Goal: Task Accomplishment & Management: Manage account settings

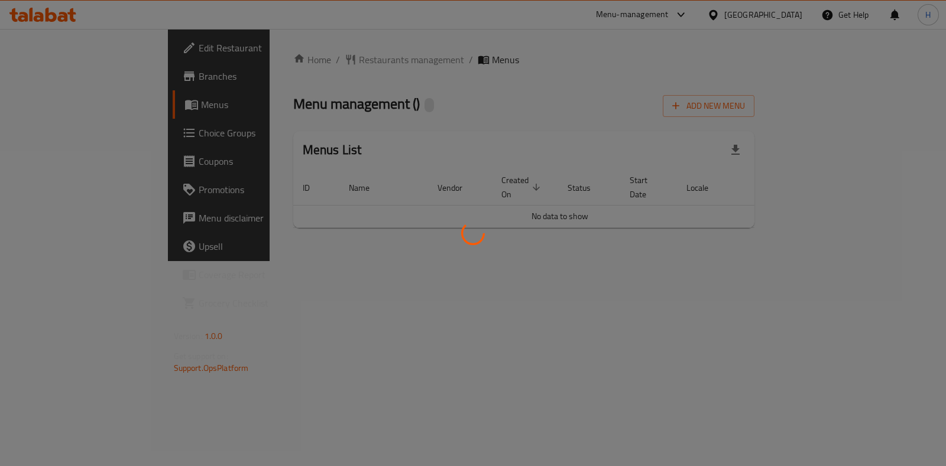
click at [659, 14] on div at bounding box center [473, 233] width 946 height 466
click at [577, 72] on div at bounding box center [473, 233] width 946 height 466
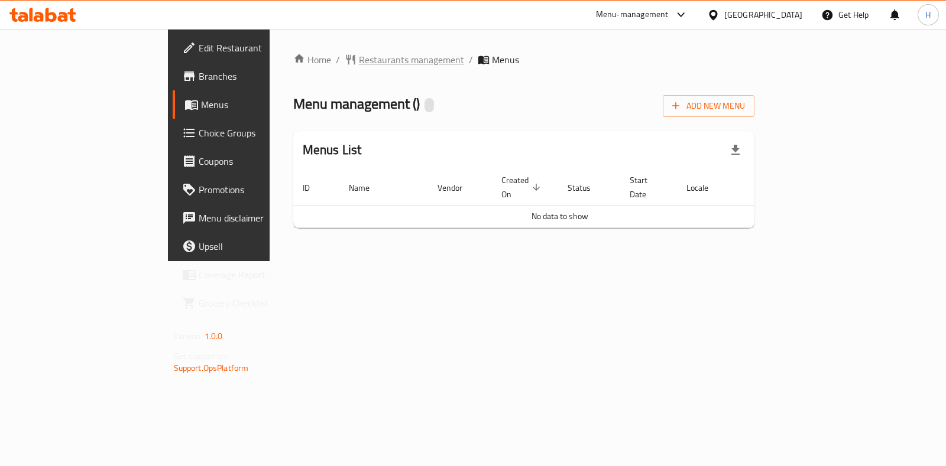
click at [359, 65] on span "Restaurants management" at bounding box center [411, 60] width 105 height 14
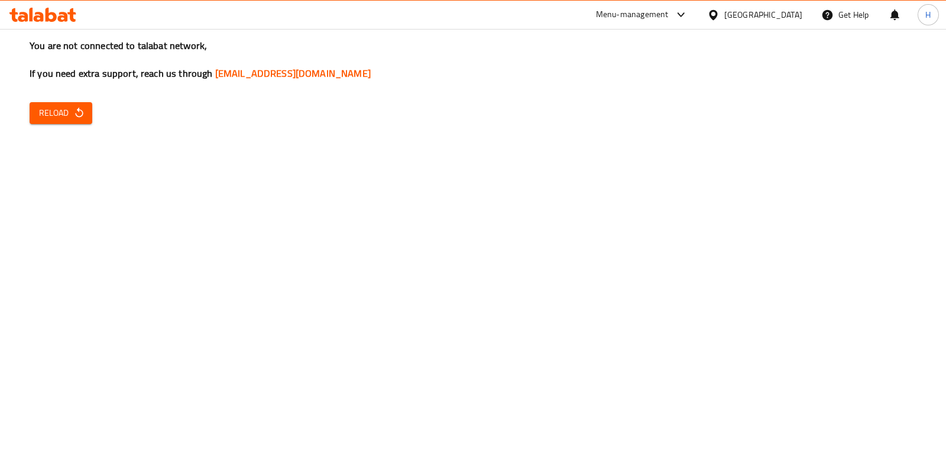
click at [47, 115] on span "Reload" at bounding box center [61, 113] width 44 height 15
click at [53, 118] on span "Reload" at bounding box center [61, 113] width 44 height 15
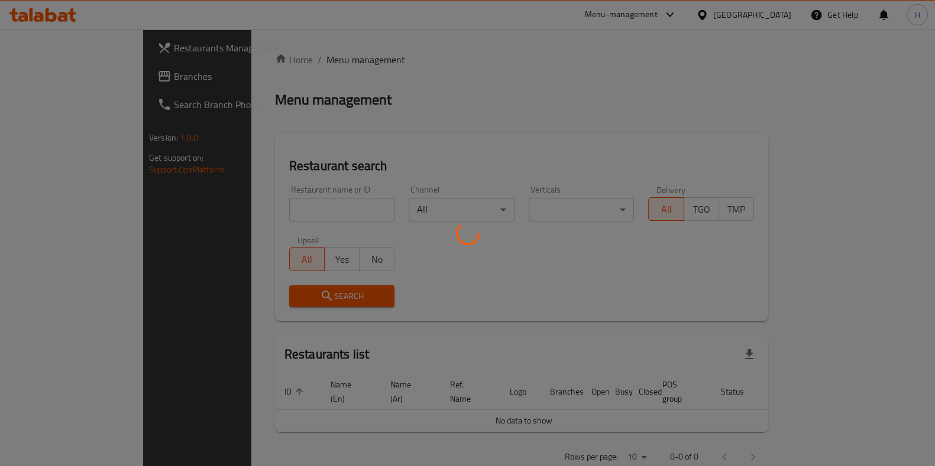
click at [236, 214] on div at bounding box center [467, 233] width 935 height 466
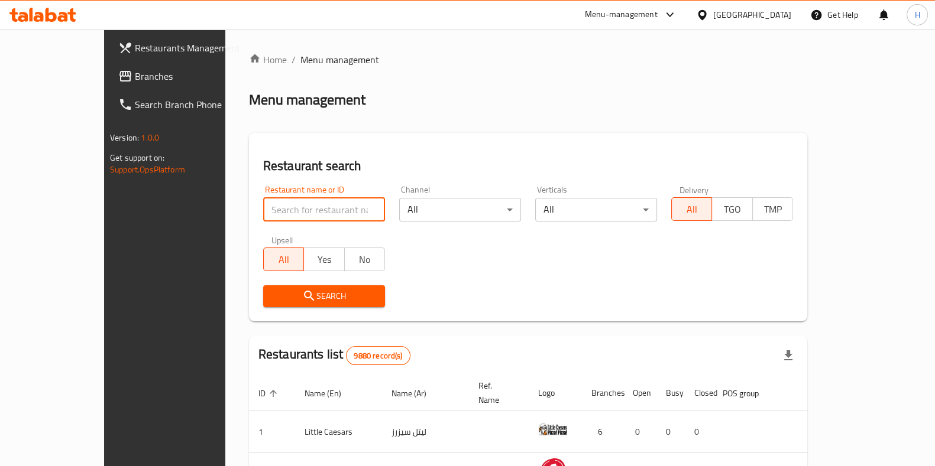
click at [263, 214] on input "search" at bounding box center [324, 210] width 122 height 24
type input "arkan"
click button "Search" at bounding box center [324, 297] width 122 height 22
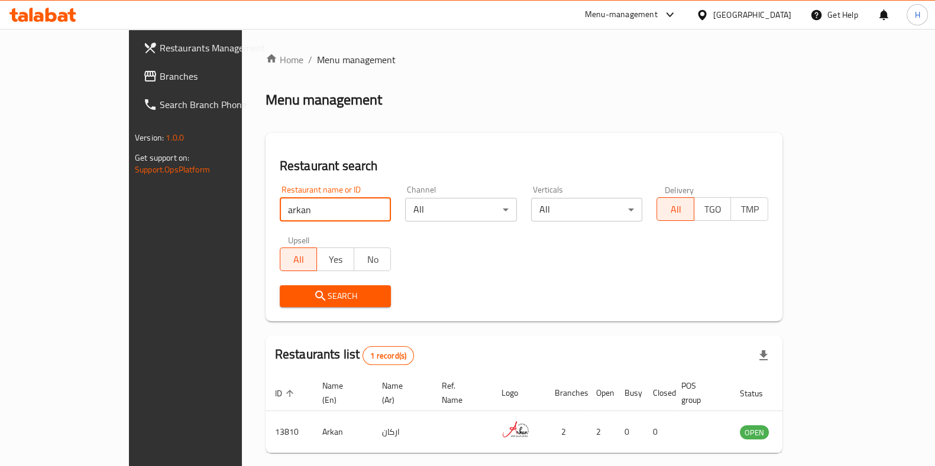
scroll to position [37, 0]
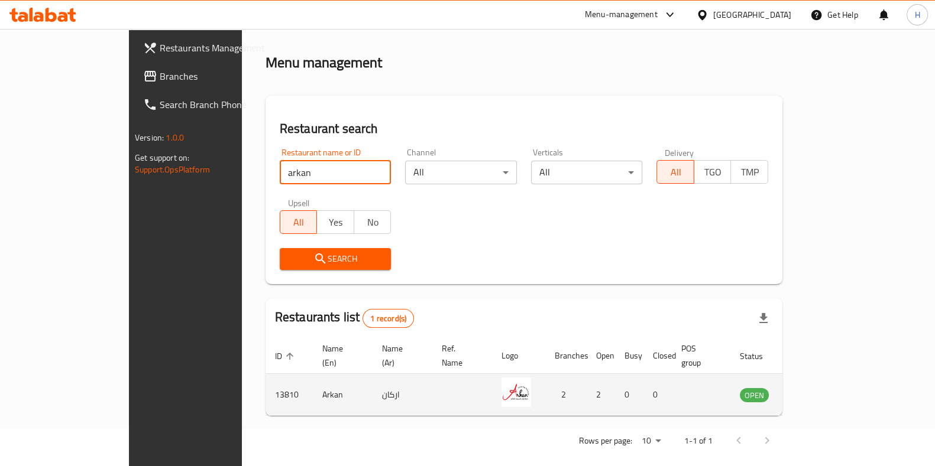
click at [814, 393] on icon "enhanced table" at bounding box center [811, 395] width 4 height 5
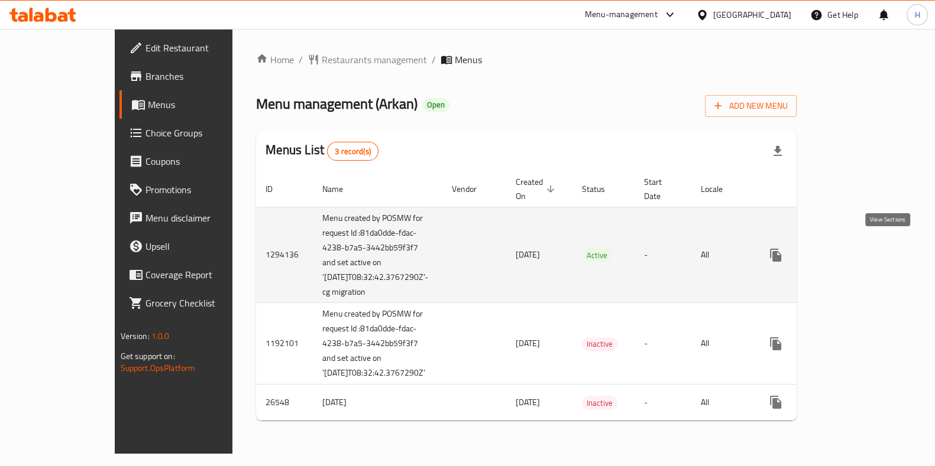
click at [875, 241] on link "enhanced table" at bounding box center [861, 255] width 28 height 28
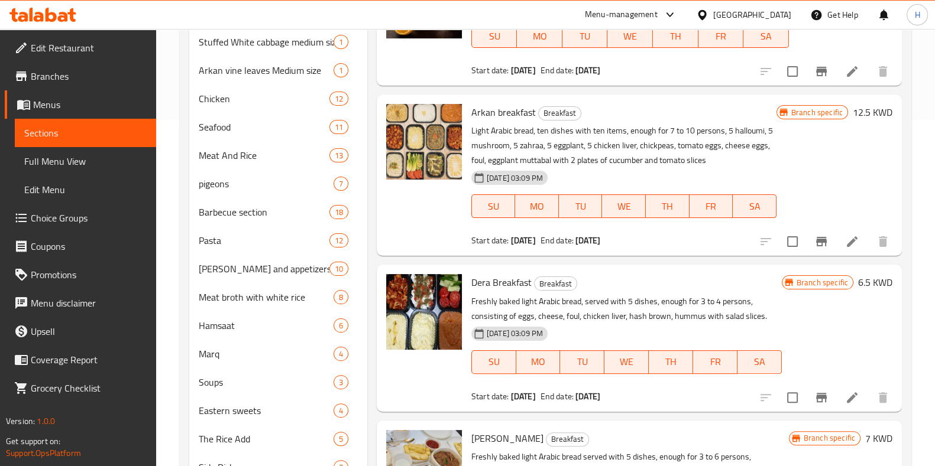
click at [677, 12] on div at bounding box center [667, 15] width 20 height 14
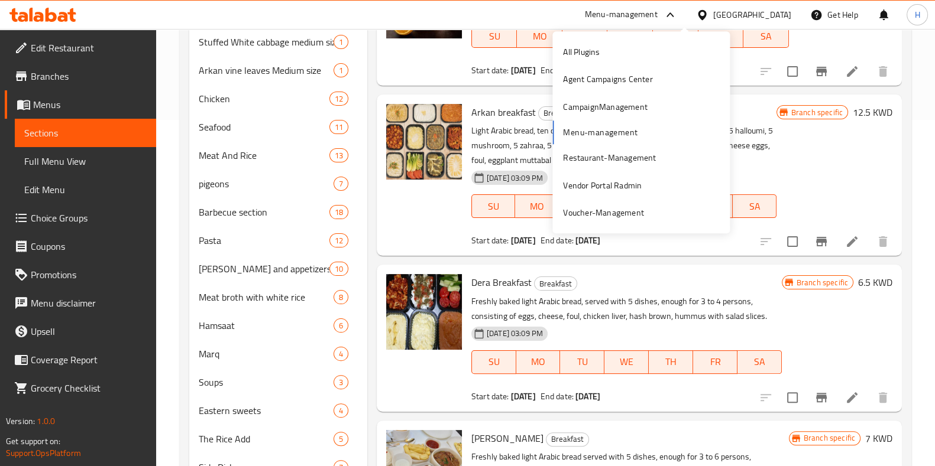
click at [677, 12] on div at bounding box center [667, 15] width 20 height 14
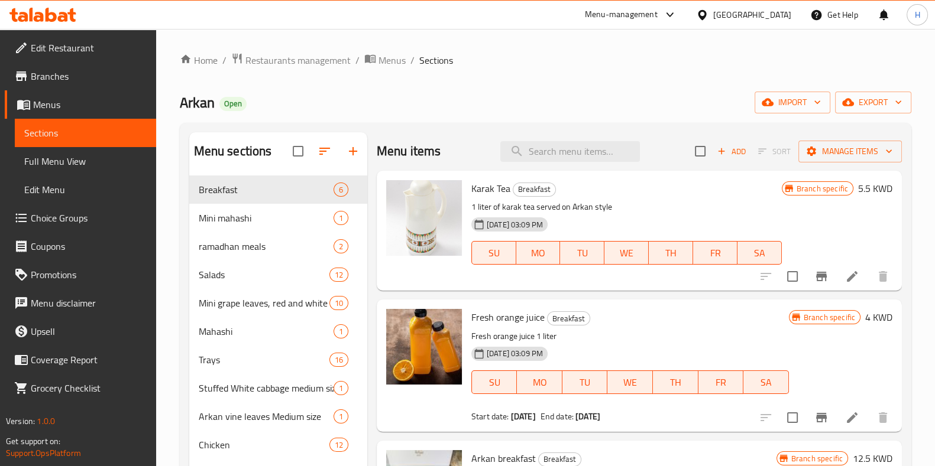
click at [463, 149] on div "Menu items Add Sort Manage items" at bounding box center [639, 151] width 525 height 38
click at [424, 148] on h2 "Menu items" at bounding box center [409, 151] width 64 height 18
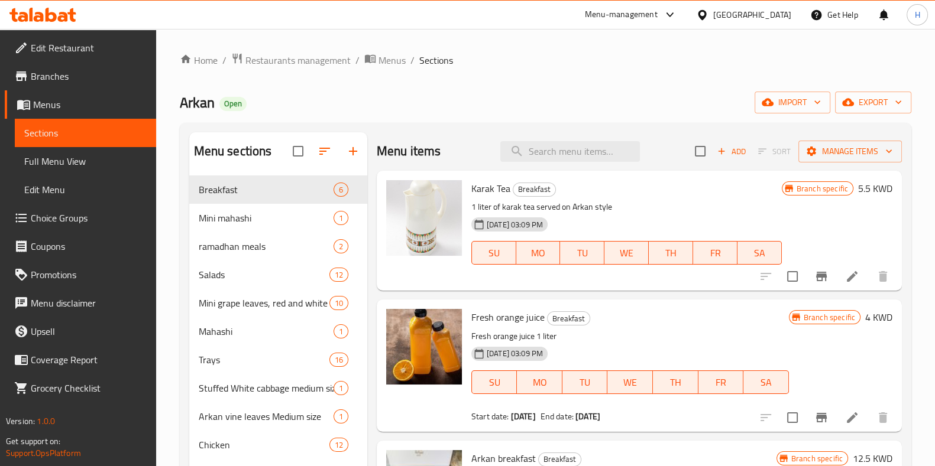
click at [390, 148] on h2 "Menu items" at bounding box center [409, 151] width 64 height 18
click at [420, 155] on h2 "Menu items" at bounding box center [409, 151] width 64 height 18
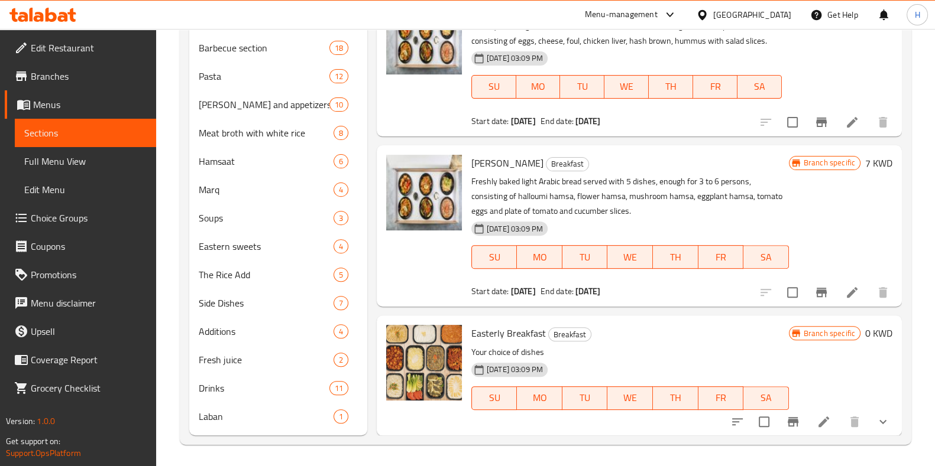
scroll to position [513, 0]
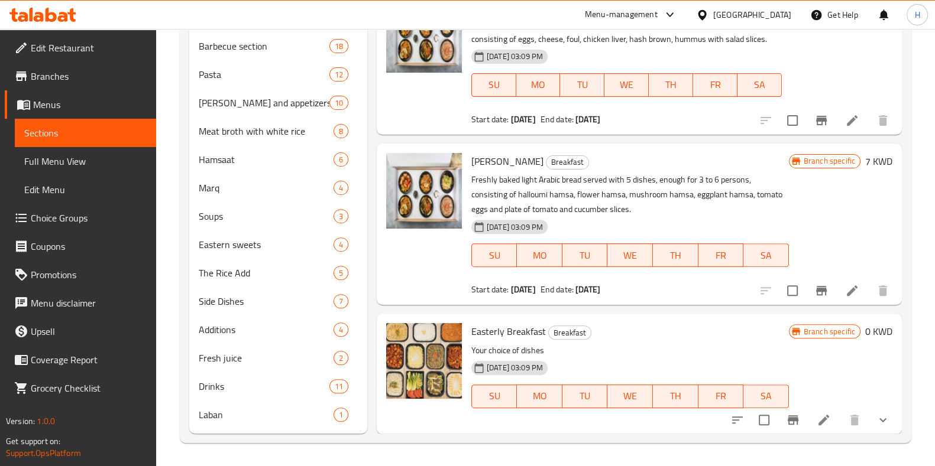
click at [807, 424] on li at bounding box center [823, 420] width 33 height 21
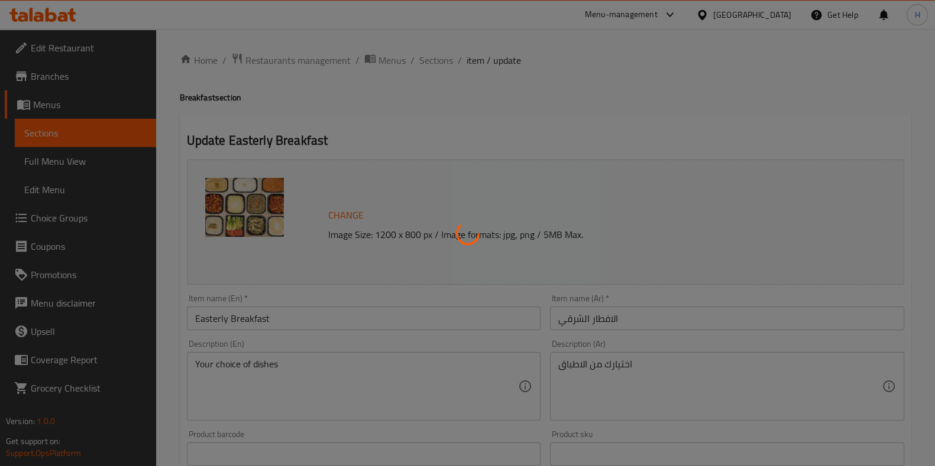
type input "اختيارك من"
type input "3"
type input "14"
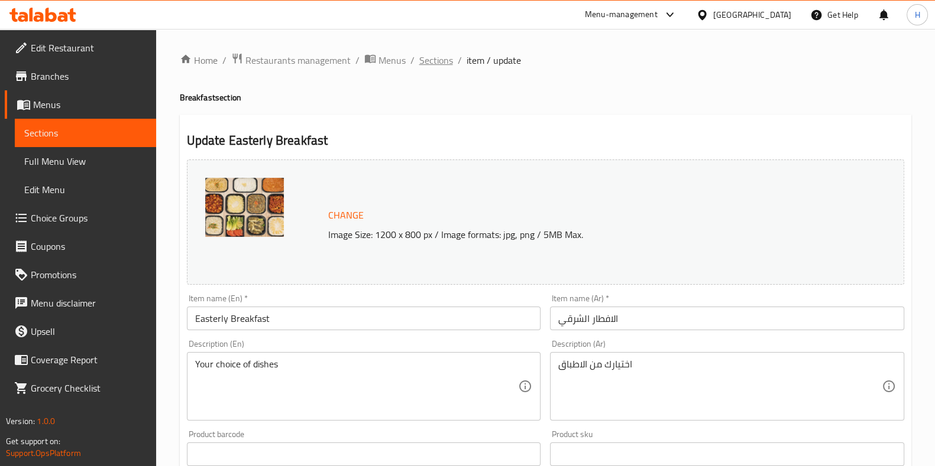
click at [432, 53] on span "Sections" at bounding box center [436, 60] width 34 height 14
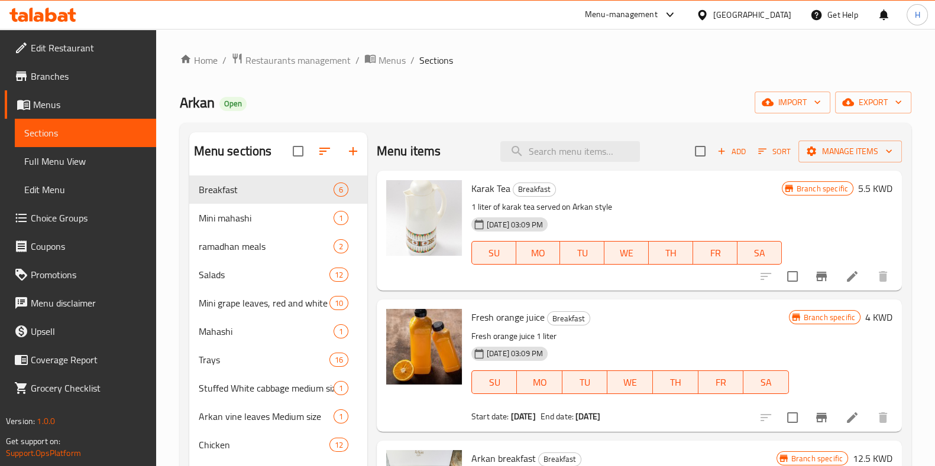
click at [315, 60] on span "Restaurants management" at bounding box center [297, 60] width 105 height 14
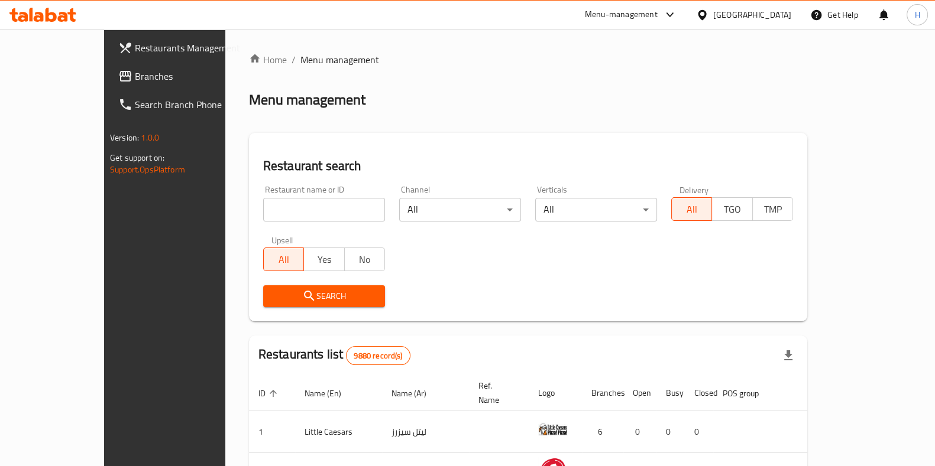
click at [280, 191] on div "Restaurant name or ID Restaurant name or ID" at bounding box center [324, 204] width 122 height 36
click at [269, 203] on input "search" at bounding box center [324, 210] width 122 height 24
type input "ث"
type input "r"
paste input "اميرالد"
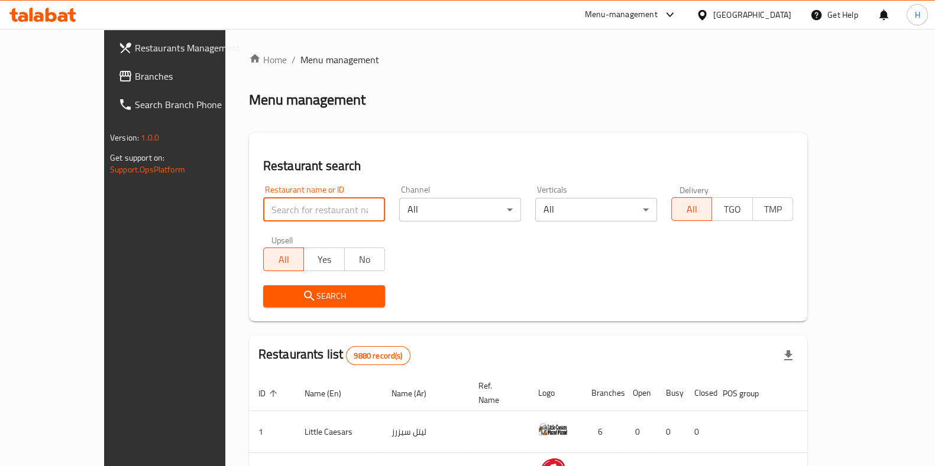
type input "اميرالد"
click at [287, 175] on h2 "Restaurant search" at bounding box center [528, 166] width 530 height 18
click at [263, 217] on input "اميرالد" at bounding box center [324, 210] width 122 height 24
click button "Search" at bounding box center [324, 297] width 122 height 22
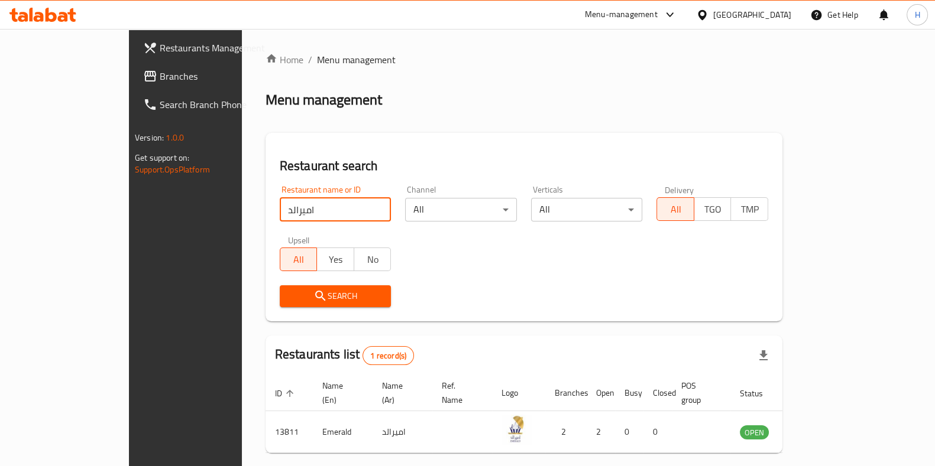
scroll to position [37, 0]
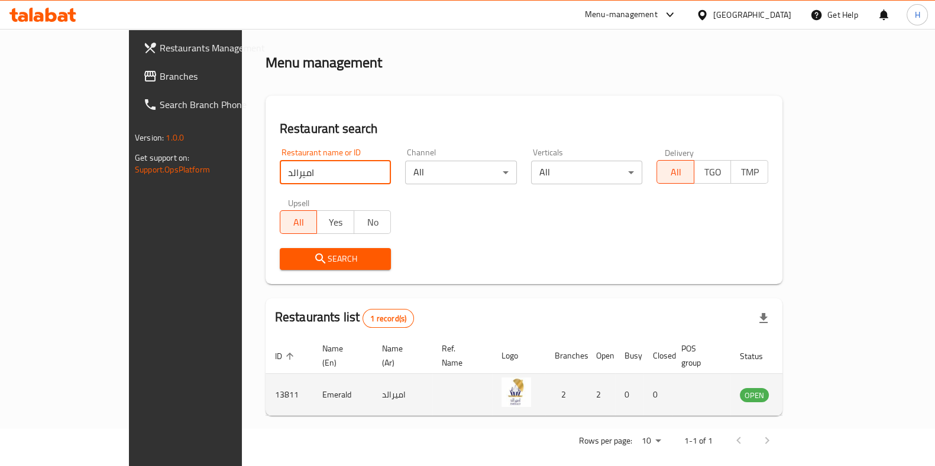
click at [815, 391] on icon "enhanced table" at bounding box center [808, 396] width 13 height 10
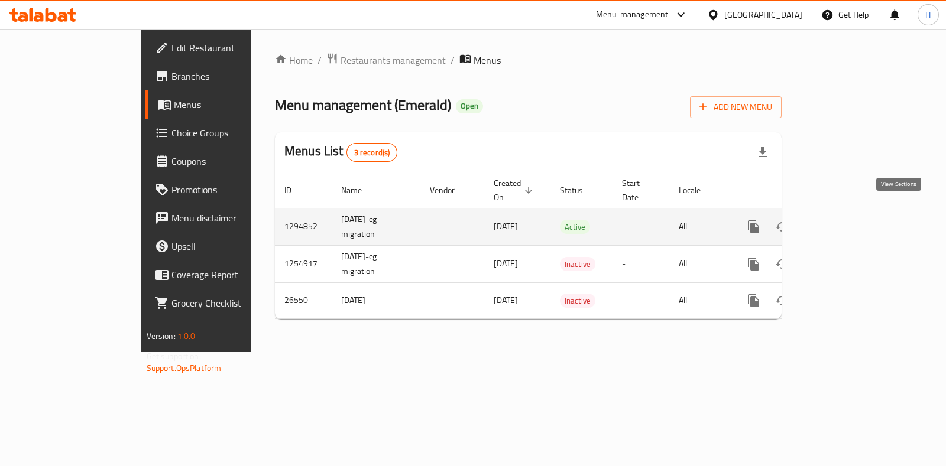
click at [846, 220] on icon "enhanced table" at bounding box center [839, 227] width 14 height 14
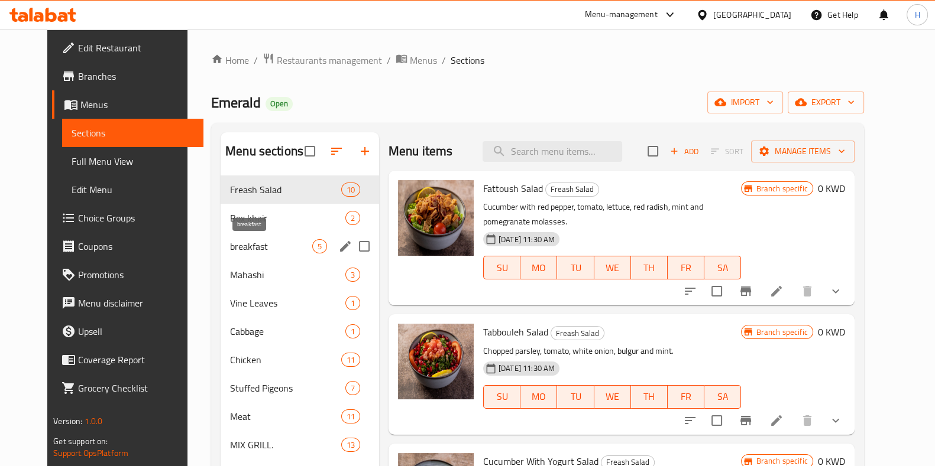
click at [257, 249] on span "breakfast" at bounding box center [271, 246] width 82 height 14
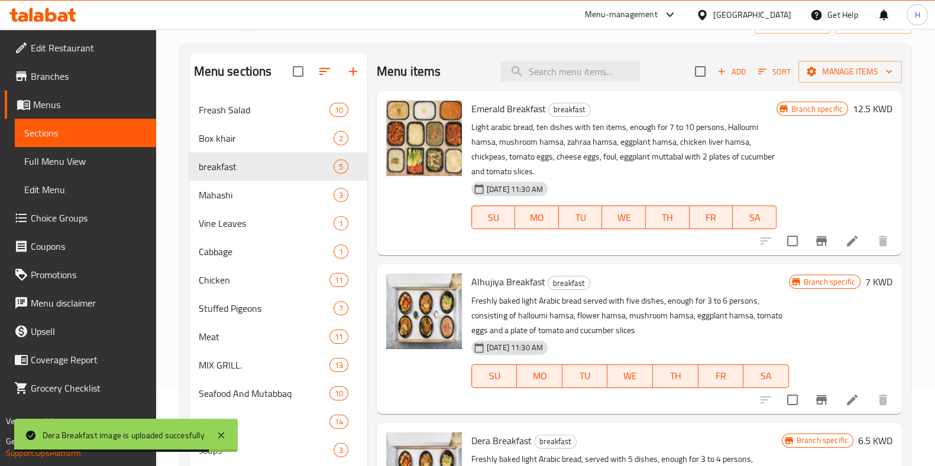
scroll to position [79, 0]
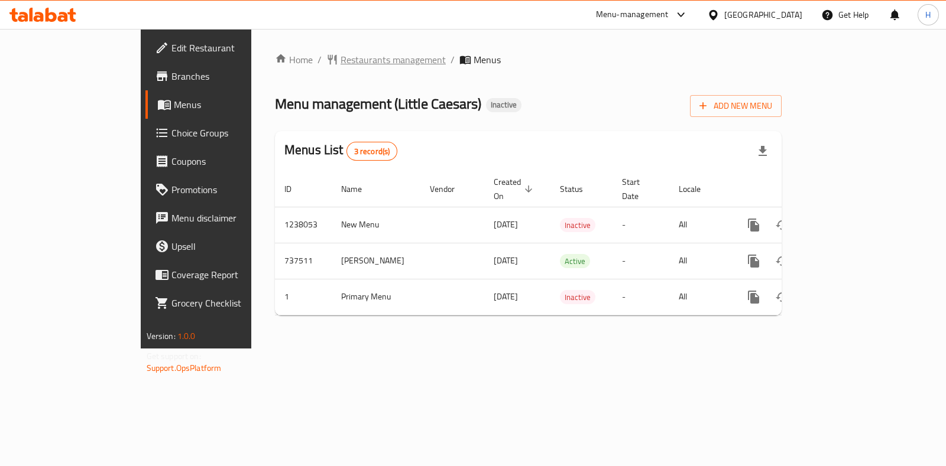
click at [341, 63] on span "Restaurants management" at bounding box center [393, 60] width 105 height 14
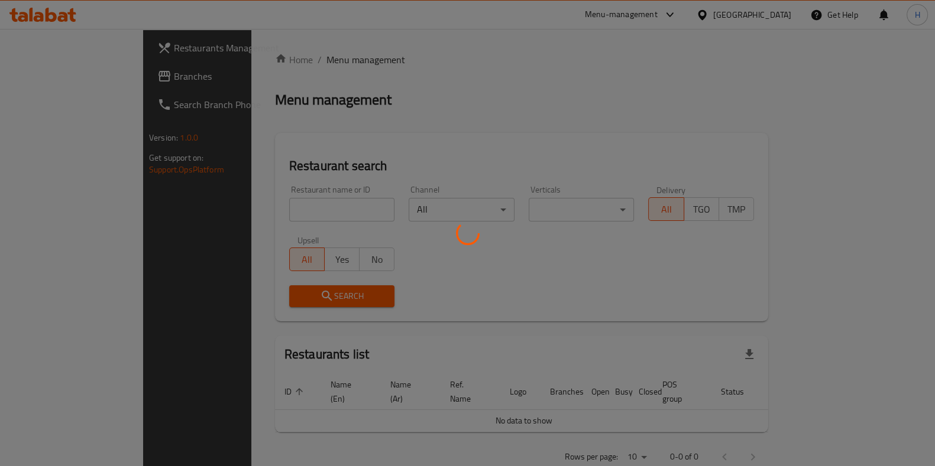
click at [280, 217] on div at bounding box center [467, 233] width 935 height 466
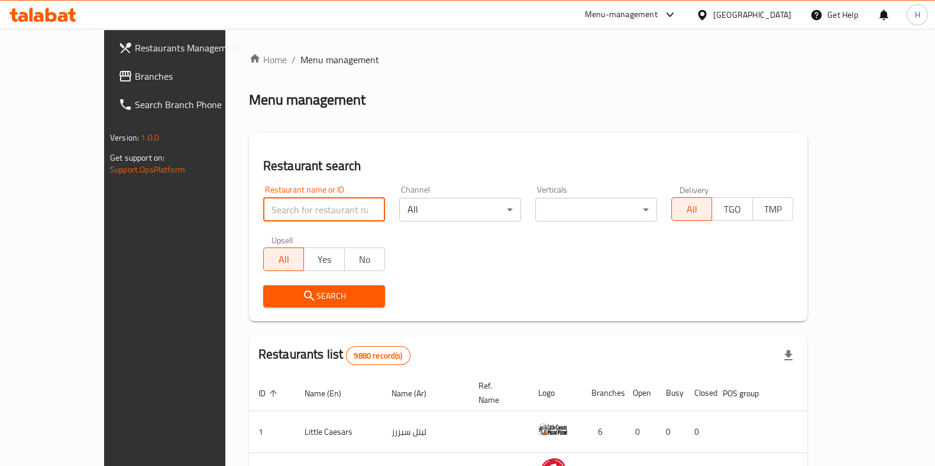
click at [265, 213] on input "search" at bounding box center [324, 210] width 122 height 24
click button "Search" at bounding box center [324, 297] width 122 height 22
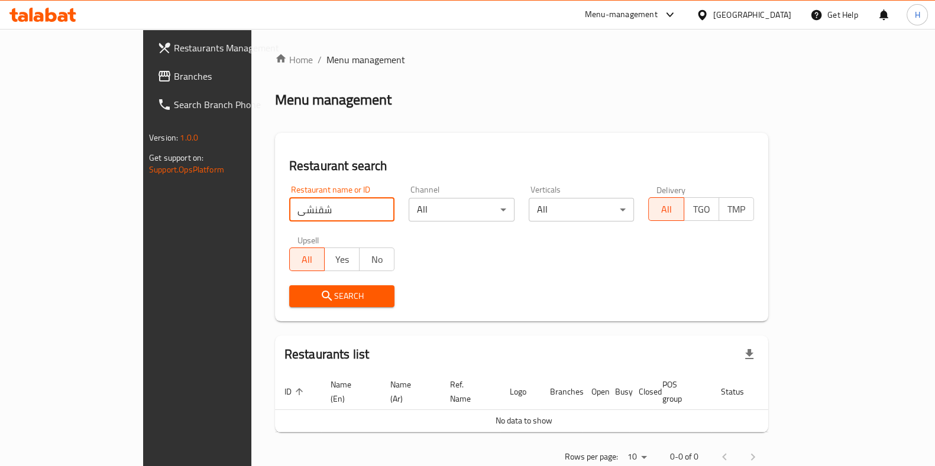
click at [289, 204] on input "شقنشى" at bounding box center [342, 210] width 106 height 24
click at [289, 205] on input "شقنشى" at bounding box center [342, 210] width 106 height 24
type input "اركان"
click button "Search" at bounding box center [342, 297] width 106 height 22
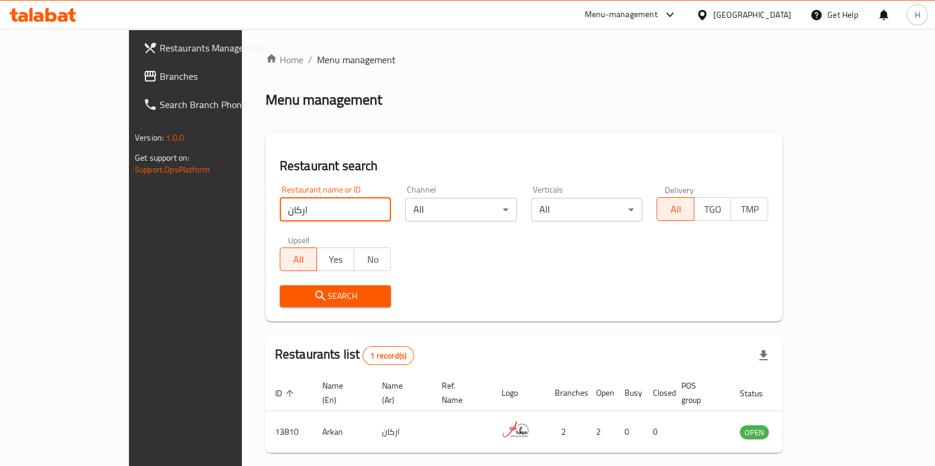
scroll to position [37, 0]
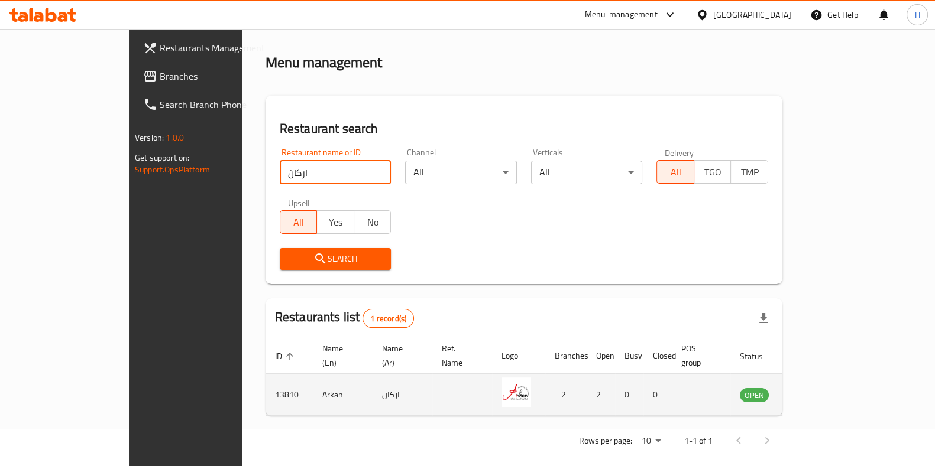
click at [815, 391] on icon "enhanced table" at bounding box center [808, 396] width 13 height 10
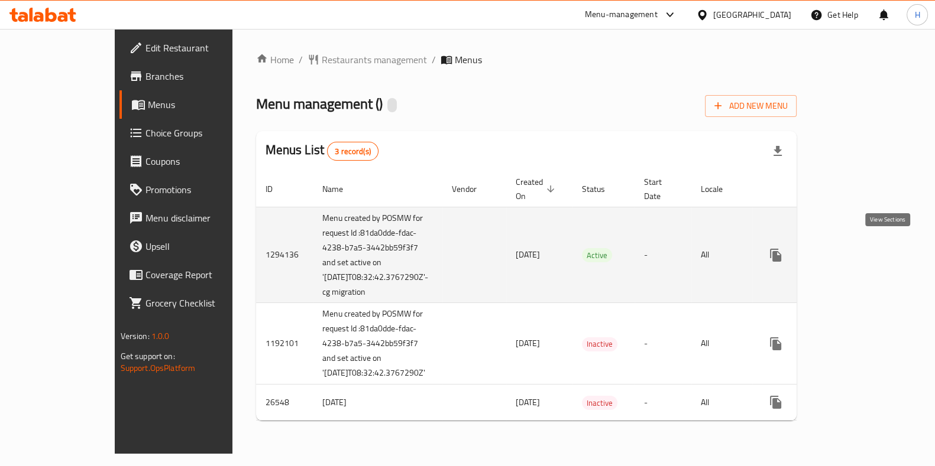
click at [875, 243] on link "enhanced table" at bounding box center [861, 255] width 28 height 28
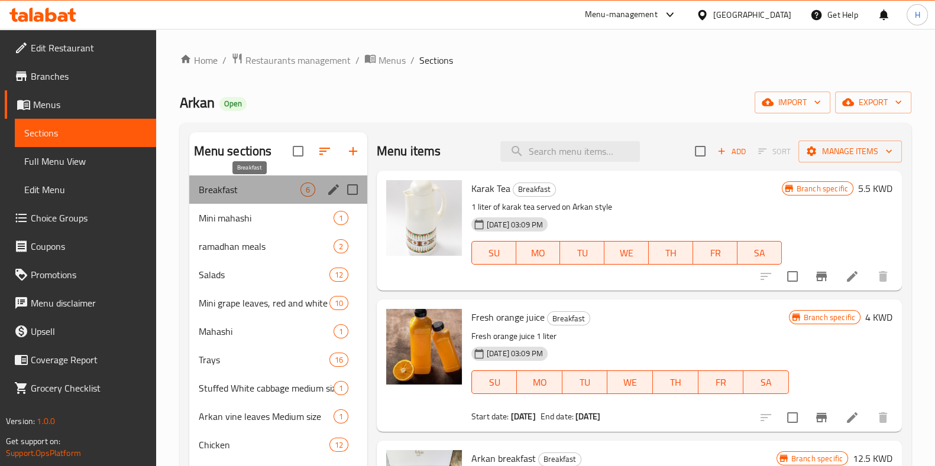
click at [260, 193] on span "Breakfast" at bounding box center [250, 190] width 102 height 14
